Goal: Task Accomplishment & Management: Manage account settings

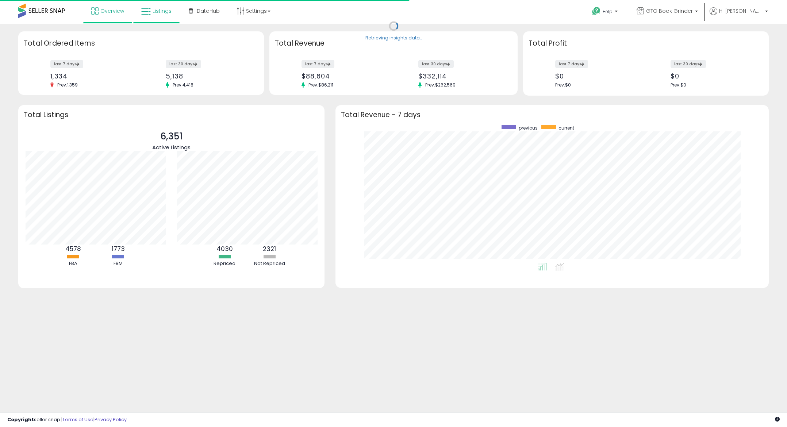
scroll to position [138, 418]
click at [157, 15] on link "Listings" at bounding box center [156, 11] width 41 height 22
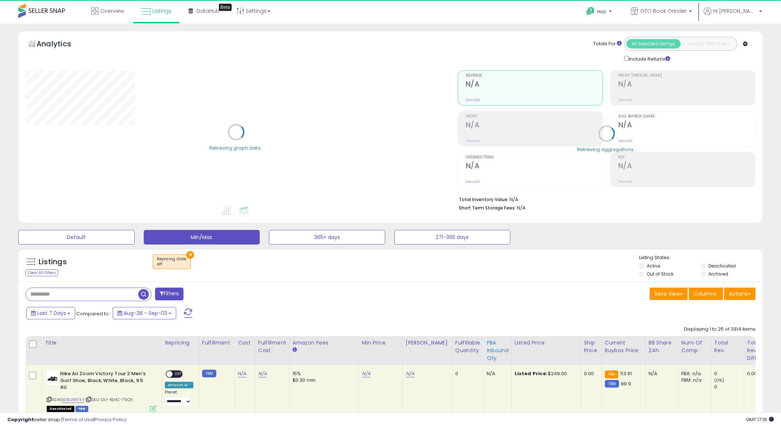
click at [487, 349] on div "FBA inbound Qty" at bounding box center [498, 350] width 22 height 23
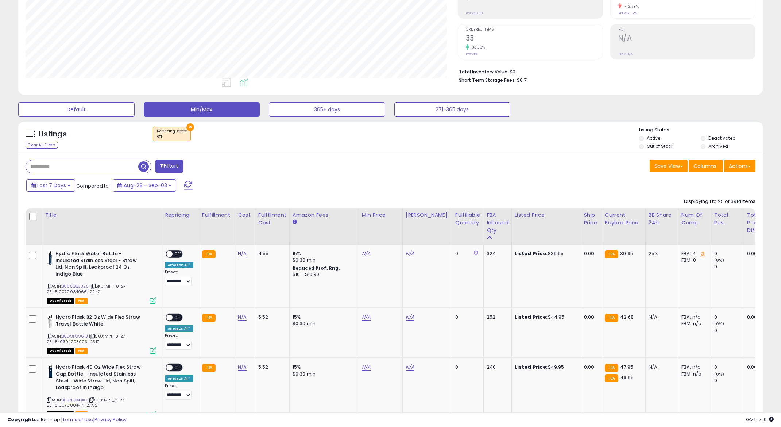
scroll to position [255, 0]
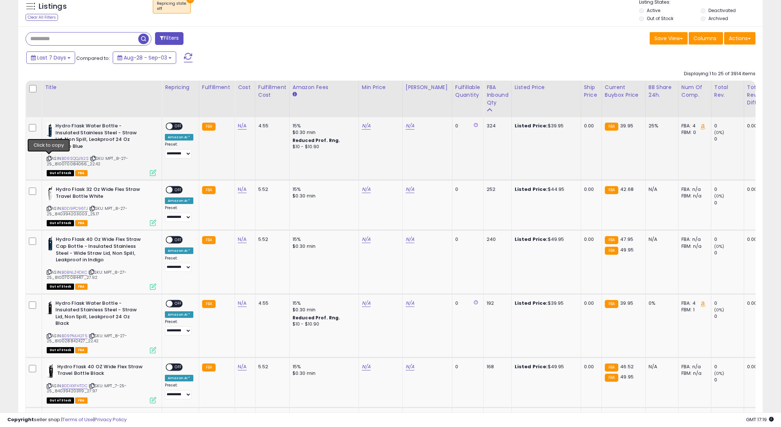
click at [49, 159] on icon at bounding box center [49, 158] width 5 height 4
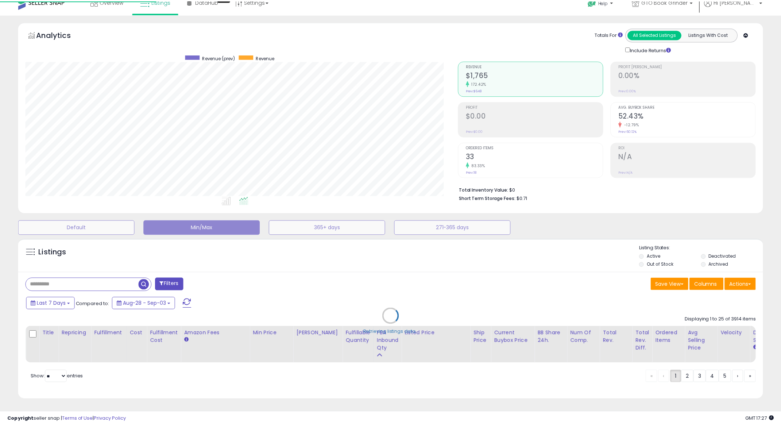
scroll to position [150, 435]
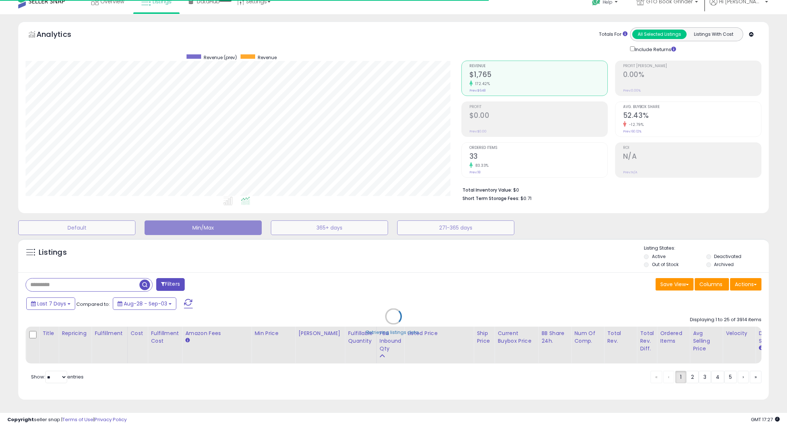
click at [76, 281] on div "Retrieving listings data.." at bounding box center [393, 322] width 761 height 174
click at [63, 279] on div "Retrieving listings data.." at bounding box center [393, 322] width 761 height 174
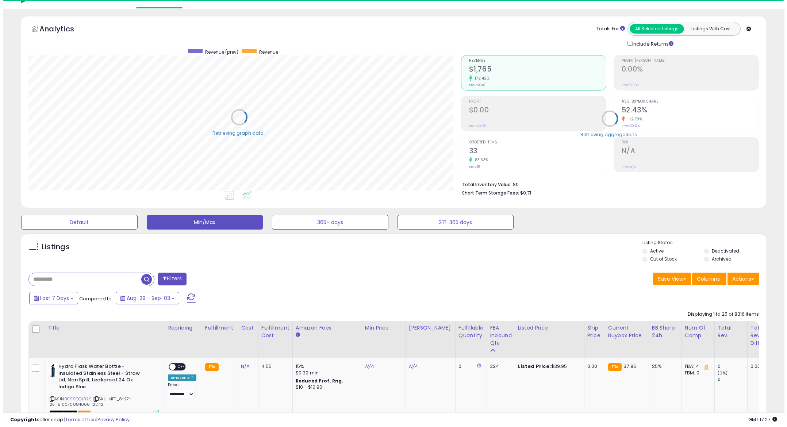
scroll to position [364651, 364368]
drag, startPoint x: 47, startPoint y: 279, endPoint x: 77, endPoint y: 277, distance: 30.0
click at [47, 279] on input "text" at bounding box center [82, 279] width 112 height 13
paste input "**********"
type input "**********"
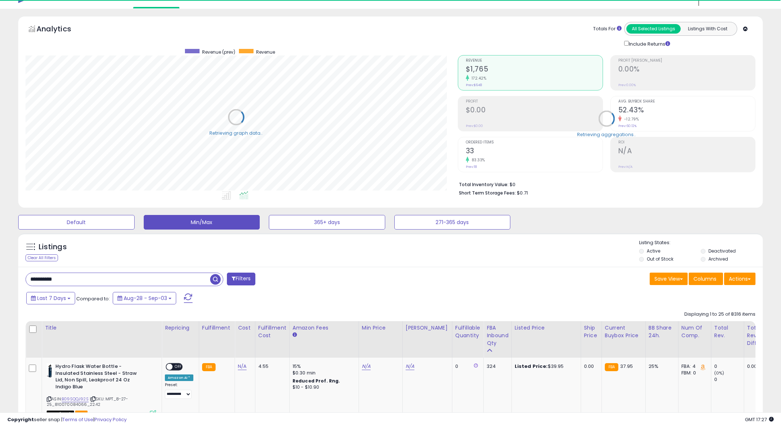
click at [218, 279] on span "button" at bounding box center [215, 279] width 11 height 11
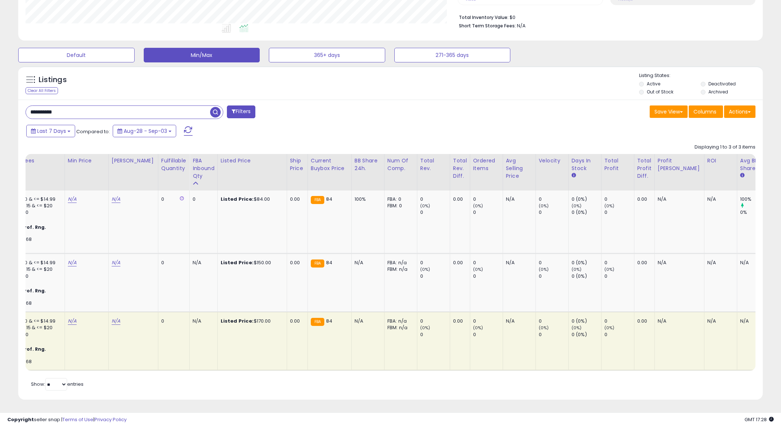
scroll to position [0, 314]
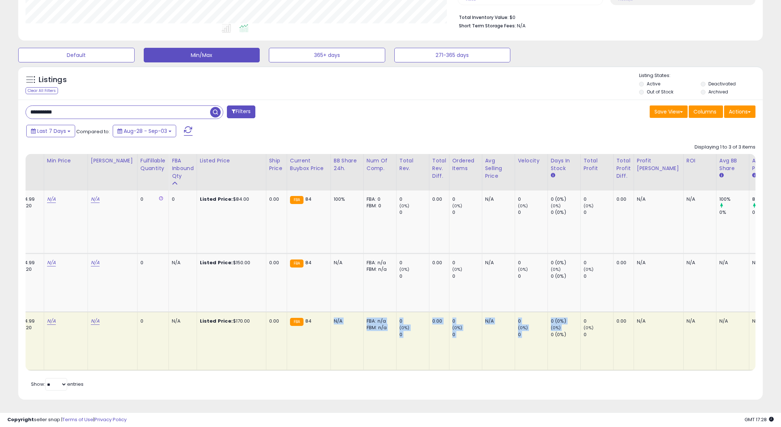
drag, startPoint x: 482, startPoint y: 368, endPoint x: 541, endPoint y: 365, distance: 59.9
click at [541, 364] on tr "**********" at bounding box center [246, 341] width 1071 height 58
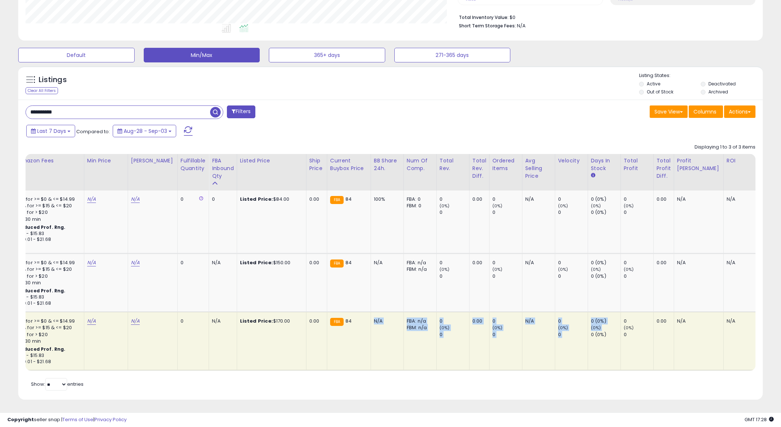
scroll to position [0, 0]
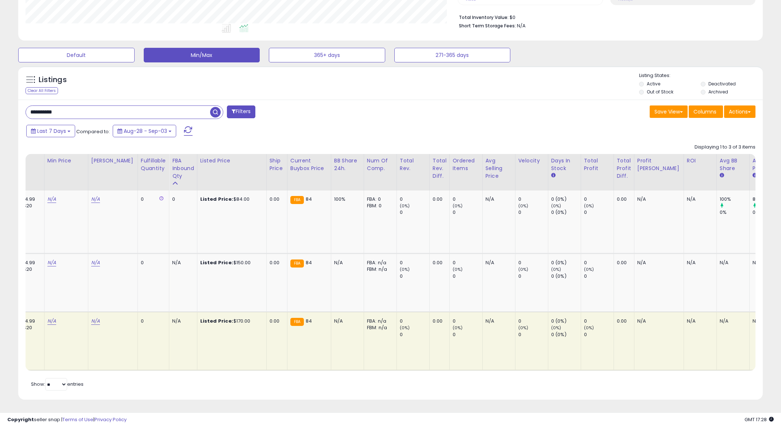
click at [243, 359] on td "Listed Price: $170.00" at bounding box center [231, 341] width 69 height 58
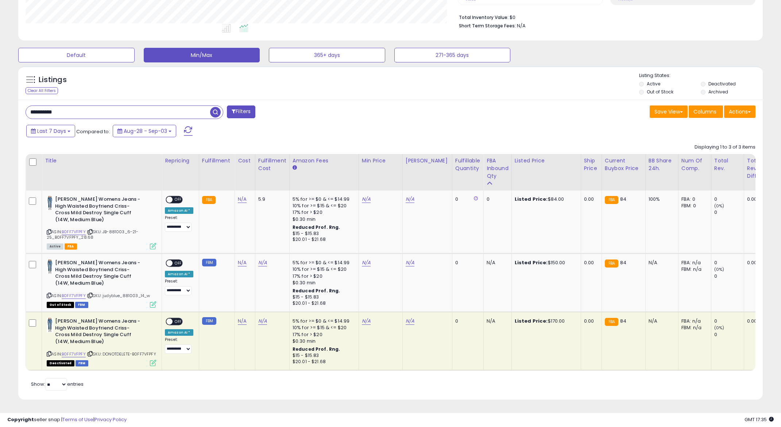
click at [347, 105] on div "**********" at bounding box center [205, 112] width 371 height 15
click at [200, 48] on button "Min/Max" at bounding box center [202, 55] width 116 height 15
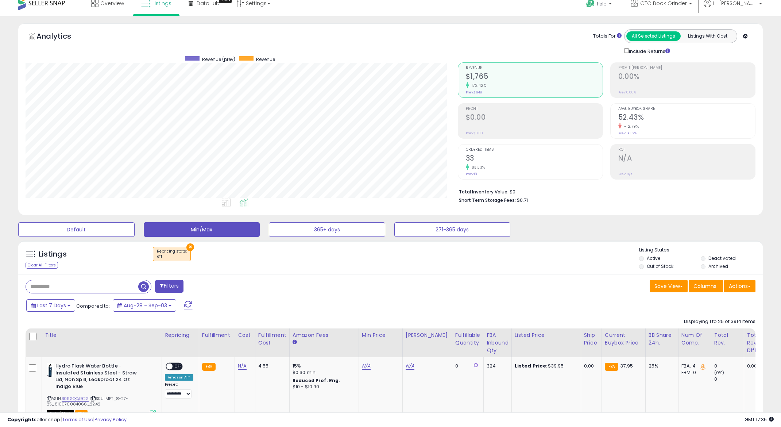
scroll to position [150, 432]
drag, startPoint x: 471, startPoint y: 260, endPoint x: 444, endPoint y: 271, distance: 29.7
click at [471, 260] on div "× Repricing state : off" at bounding box center [391, 257] width 495 height 20
click at [487, 339] on div "FBA inbound Qty" at bounding box center [498, 342] width 22 height 23
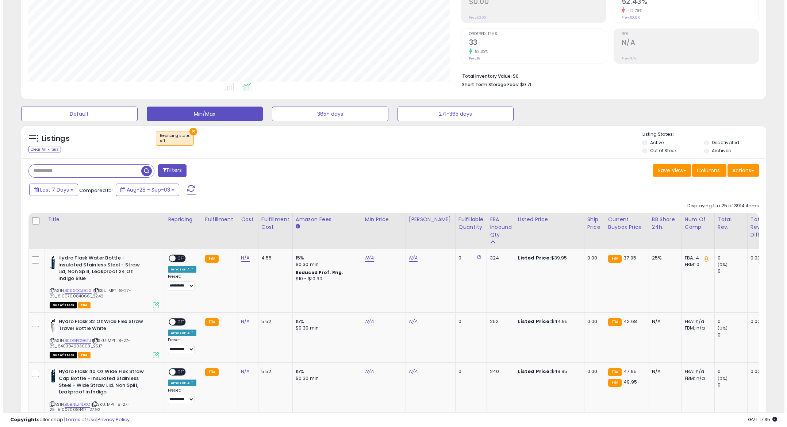
scroll to position [154, 0]
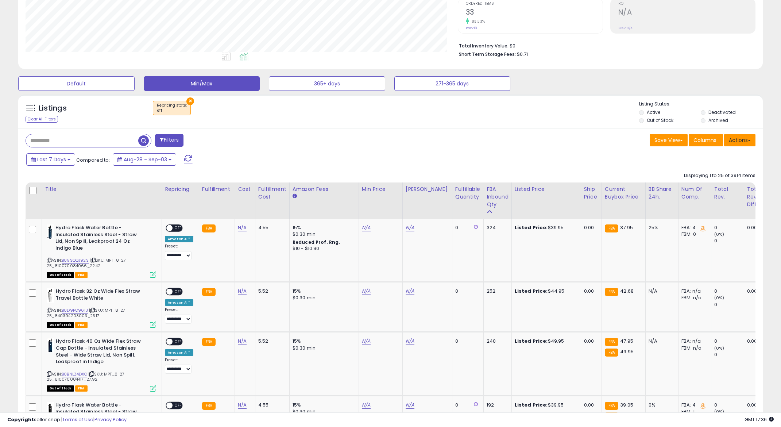
click at [740, 139] on button "Actions" at bounding box center [739, 140] width 31 height 12
click at [716, 171] on link "Export Visible Columns" at bounding box center [710, 173] width 80 height 11
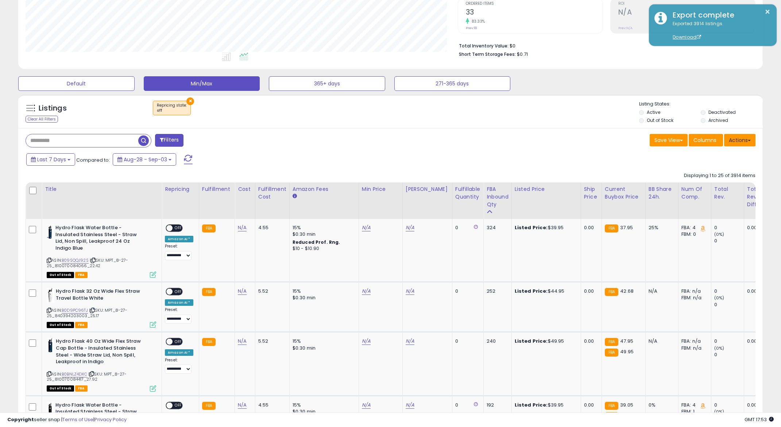
click at [739, 137] on button "Actions" at bounding box center [739, 140] width 31 height 12
click at [713, 160] on link "Import" at bounding box center [710, 155] width 80 height 11
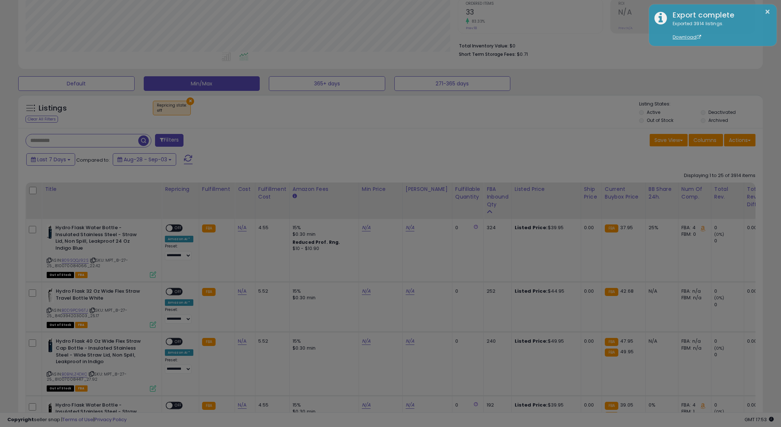
scroll to position [150, 435]
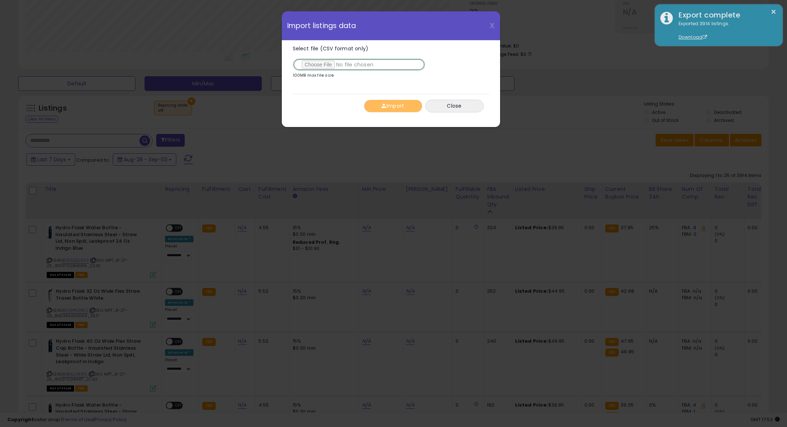
click at [326, 62] on input "Select file (CSV format only)" at bounding box center [359, 64] width 132 height 12
type input "**********"
click at [396, 109] on button "Import" at bounding box center [393, 106] width 58 height 13
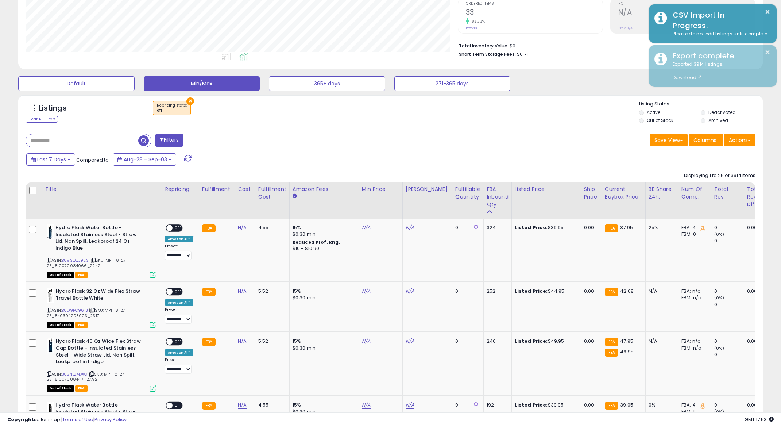
scroll to position [364651, 364368]
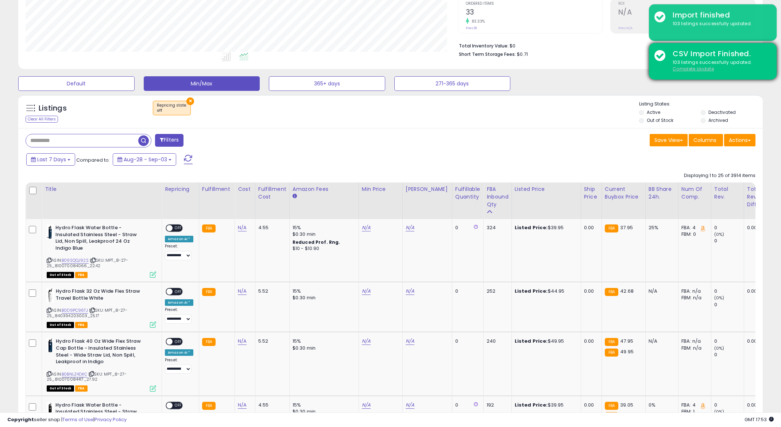
click at [703, 66] on u "Complete Update" at bounding box center [693, 69] width 41 height 6
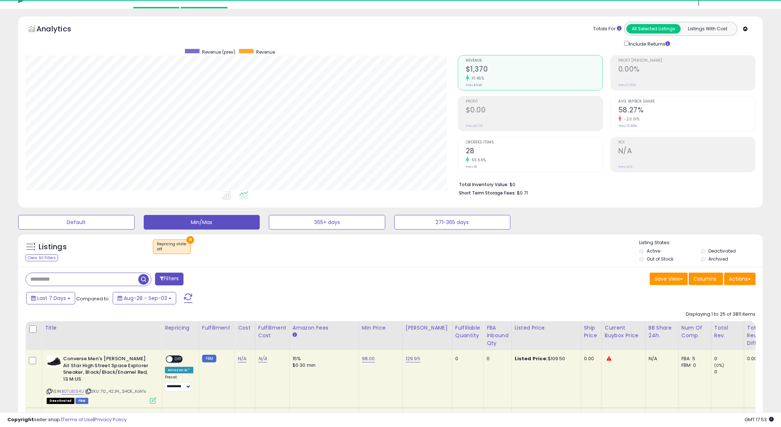
scroll to position [150, 432]
